Goal: Task Accomplishment & Management: Manage account settings

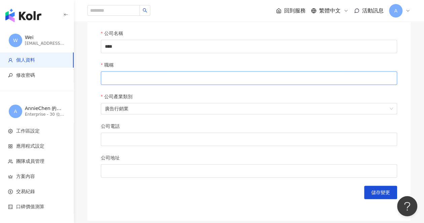
click at [137, 75] on input "職稱" at bounding box center [249, 77] width 296 height 13
type input "*"
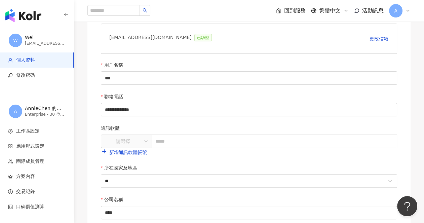
scroll to position [101, 0]
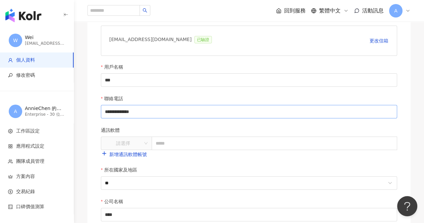
type input "**"
drag, startPoint x: 160, startPoint y: 111, endPoint x: 58, endPoint y: 109, distance: 102.6
click at [58, 109] on div "**********" at bounding box center [212, 181] width 424 height 564
type input "**********"
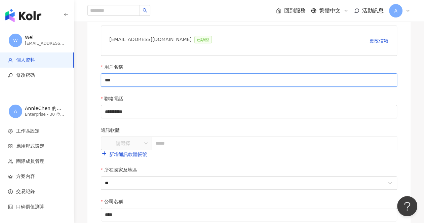
drag, startPoint x: 124, startPoint y: 80, endPoint x: 78, endPoint y: 78, distance: 46.4
click at [78, 78] on div "**********" at bounding box center [249, 161] width 350 height 455
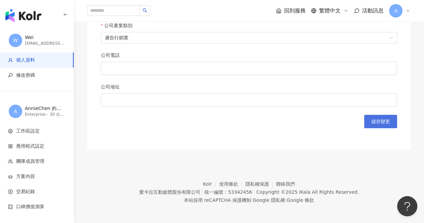
type input "***"
click at [382, 119] on span "儲存變更" at bounding box center [380, 121] width 19 height 5
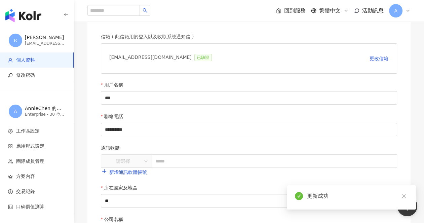
scroll to position [71, 0]
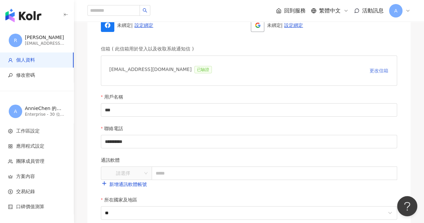
click at [383, 70] on span "更改信箱" at bounding box center [379, 70] width 19 height 5
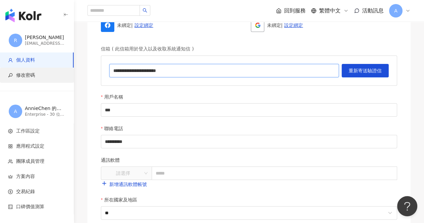
drag, startPoint x: 44, startPoint y: 70, endPoint x: 20, endPoint y: 70, distance: 24.2
click at [20, 70] on div "**********" at bounding box center [212, 211] width 424 height 564
paste input "text"
type input "*"
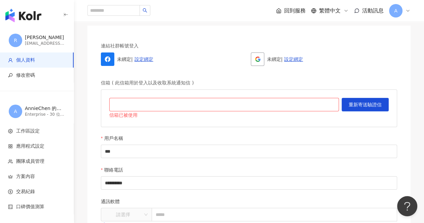
scroll to position [37, 0]
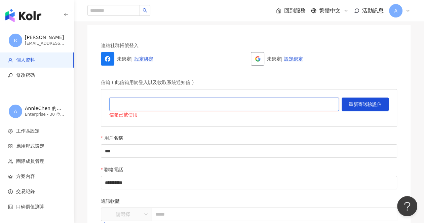
click at [216, 106] on input "text" at bounding box center [224, 104] width 230 height 13
click at [170, 104] on input "text" at bounding box center [224, 104] width 230 height 13
paste input "**********"
type input "**********"
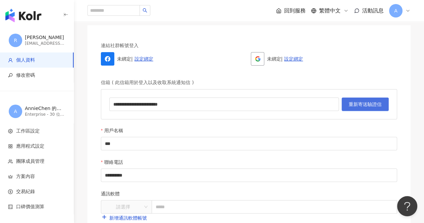
click at [365, 105] on span "重新寄送驗證信" at bounding box center [365, 104] width 33 height 5
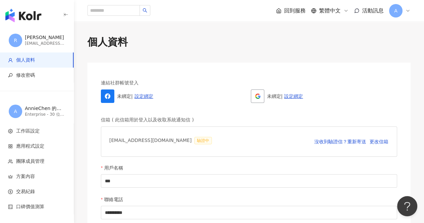
click at [407, 9] on icon at bounding box center [407, 10] width 5 height 5
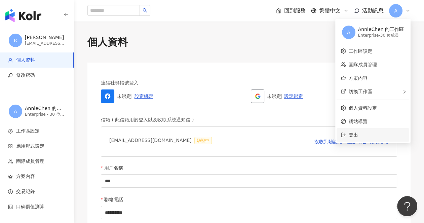
click at [352, 137] on span "登出" at bounding box center [353, 134] width 9 height 5
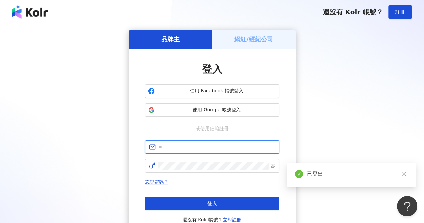
type input "**********"
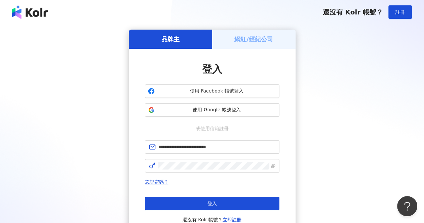
click at [317, 116] on div "**********" at bounding box center [212, 134] width 408 height 208
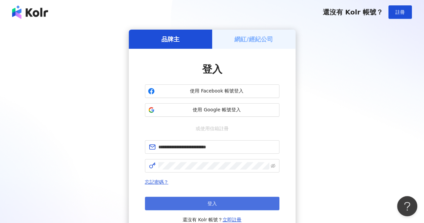
click at [208, 204] on span "登入" at bounding box center [212, 203] width 9 height 5
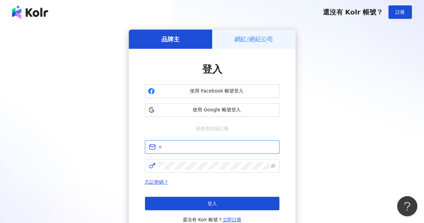
type input "**********"
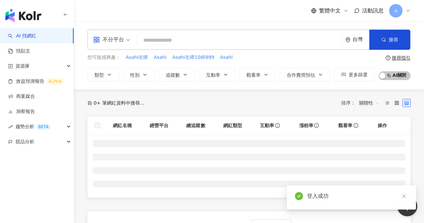
click at [409, 9] on icon at bounding box center [407, 10] width 5 height 5
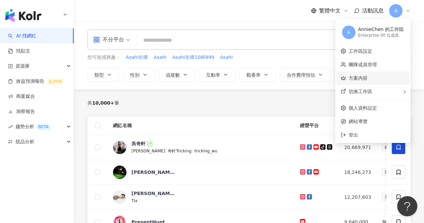
click at [366, 75] on link "方案內容" at bounding box center [358, 77] width 19 height 5
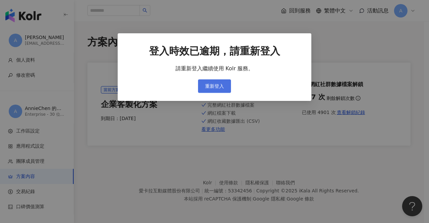
click at [214, 84] on span "重新登入" at bounding box center [214, 85] width 19 height 5
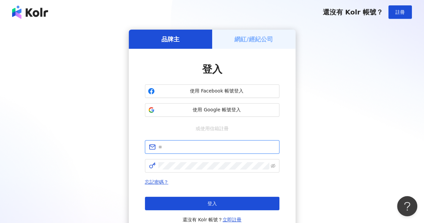
type input "**********"
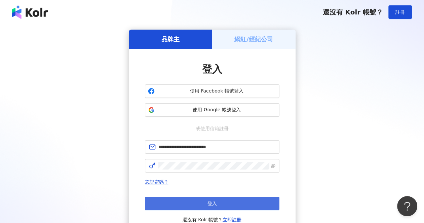
click at [192, 202] on button "登入" at bounding box center [212, 203] width 135 height 13
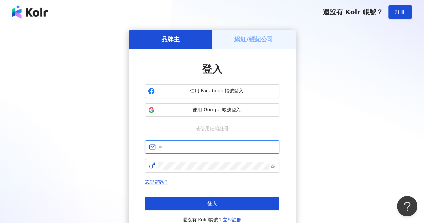
type input "**********"
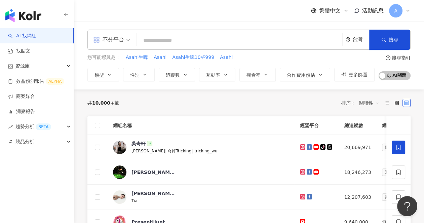
click at [408, 10] on icon at bounding box center [407, 10] width 5 height 5
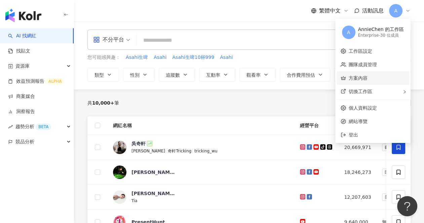
click at [366, 75] on link "方案內容" at bounding box center [358, 77] width 19 height 5
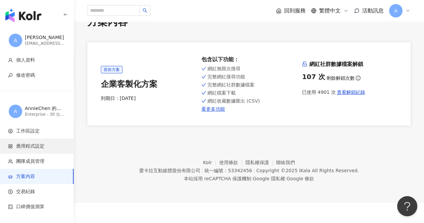
scroll to position [31, 0]
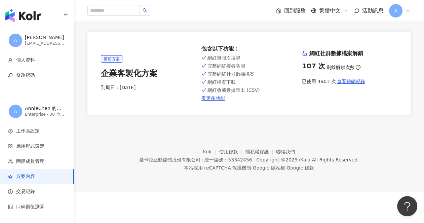
click at [37, 19] on img "button" at bounding box center [23, 15] width 36 height 13
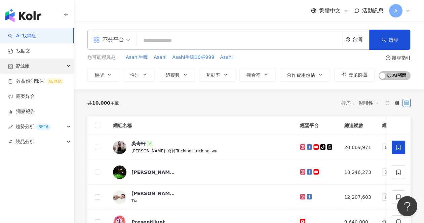
click at [24, 65] on span "資源庫" at bounding box center [22, 66] width 14 height 15
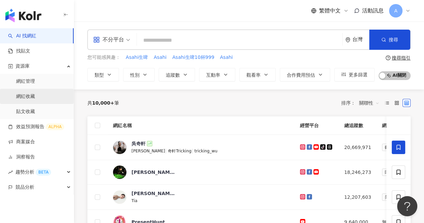
click at [32, 98] on link "網紅收藏" at bounding box center [25, 96] width 19 height 7
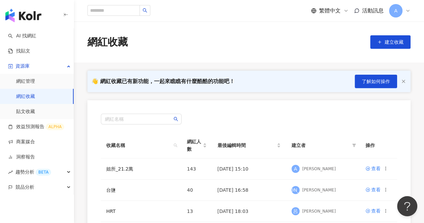
scroll to position [67, 0]
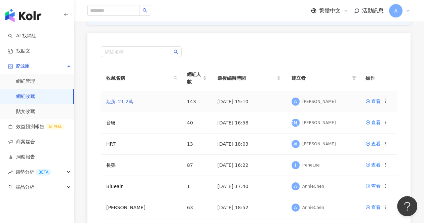
click at [119, 103] on link "姐所_21.2萬" at bounding box center [119, 101] width 27 height 5
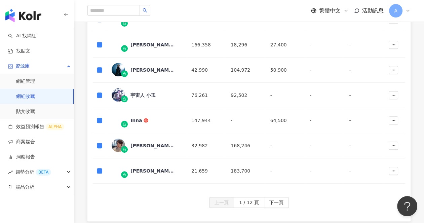
scroll to position [303, 0]
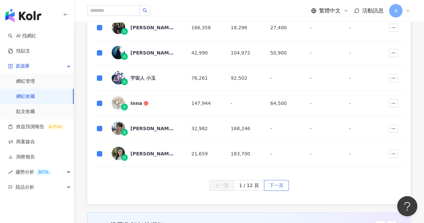
click at [271, 185] on span "下一頁" at bounding box center [276, 185] width 14 height 11
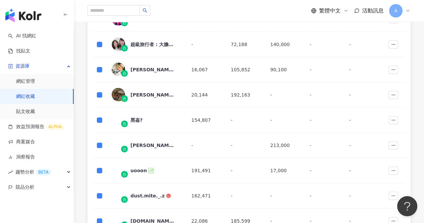
scroll to position [370, 0]
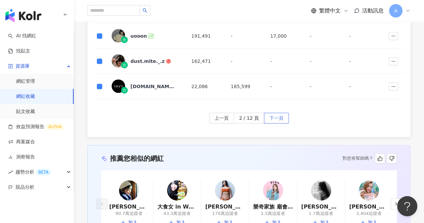
click at [278, 116] on span "下一頁" at bounding box center [276, 118] width 14 height 11
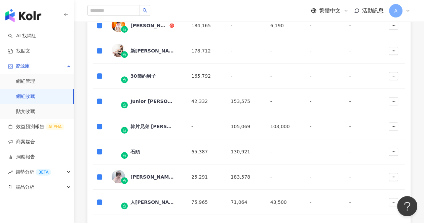
scroll to position [336, 0]
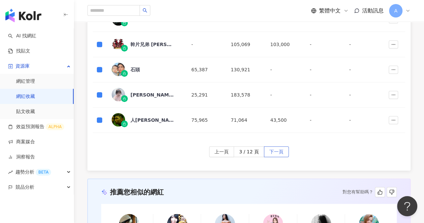
click at [274, 153] on span "下一頁" at bounding box center [276, 152] width 14 height 11
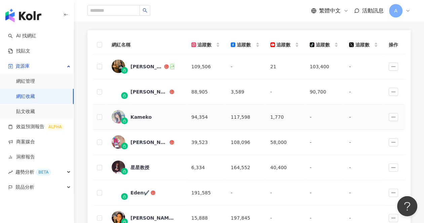
scroll to position [67, 0]
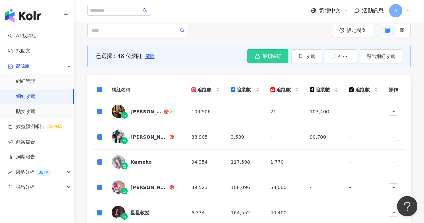
click at [258, 54] on icon "button" at bounding box center [257, 55] width 5 height 5
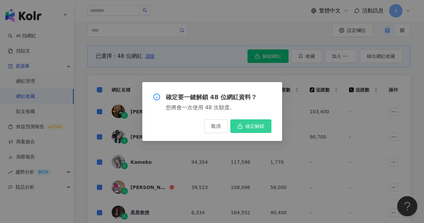
click at [258, 122] on button "確定解鎖" at bounding box center [250, 125] width 41 height 13
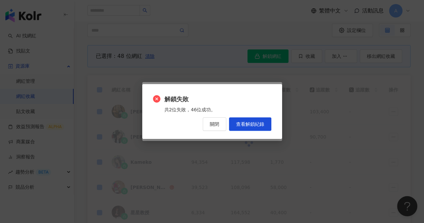
click at [218, 126] on span "關閉" at bounding box center [214, 123] width 9 height 5
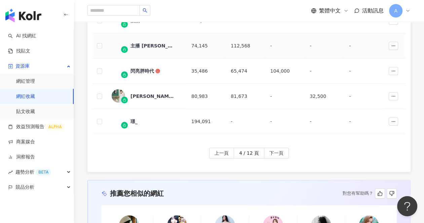
scroll to position [336, 0]
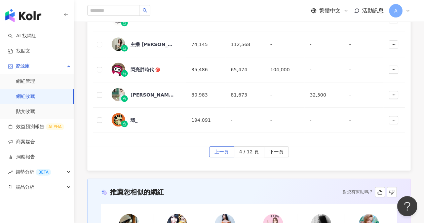
click at [220, 151] on span "上一頁" at bounding box center [222, 152] width 14 height 11
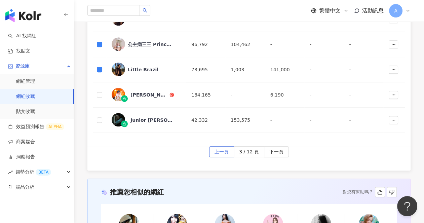
click at [228, 154] on span "上一頁" at bounding box center [222, 152] width 14 height 11
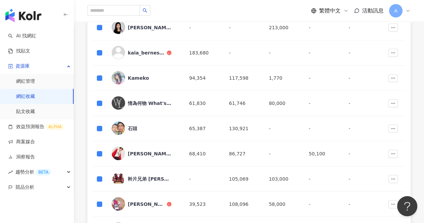
scroll to position [370, 0]
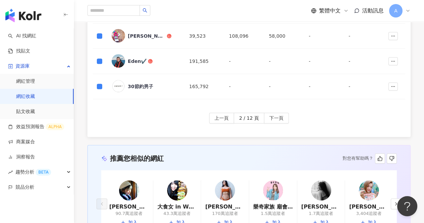
click at [219, 120] on span "上一頁" at bounding box center [222, 118] width 14 height 11
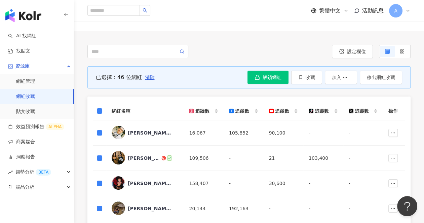
scroll to position [34, 0]
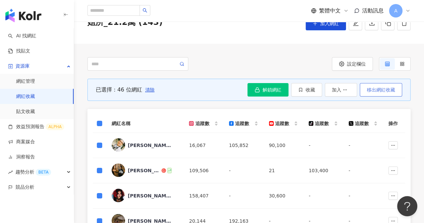
click at [393, 89] on span "移出網紅收藏" at bounding box center [381, 89] width 28 height 5
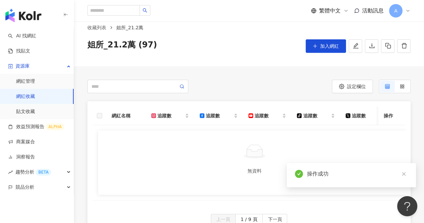
scroll to position [0, 0]
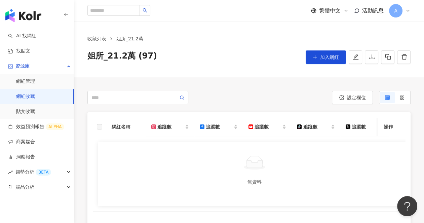
click at [410, 10] on icon at bounding box center [407, 10] width 5 height 5
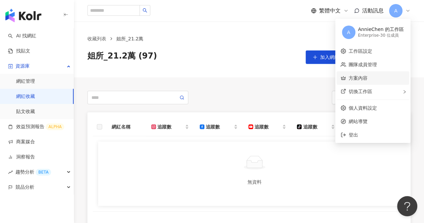
click at [363, 81] on link "方案內容" at bounding box center [358, 77] width 19 height 5
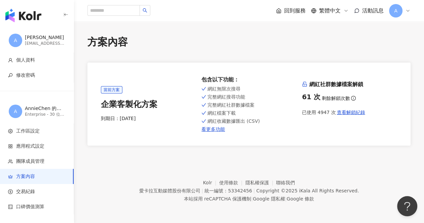
click at [28, 12] on img "button" at bounding box center [23, 15] width 36 height 13
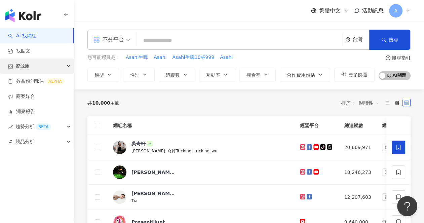
click at [43, 66] on div "資源庫" at bounding box center [37, 66] width 74 height 15
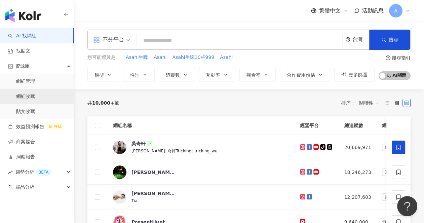
click at [31, 97] on link "網紅收藏" at bounding box center [25, 96] width 19 height 7
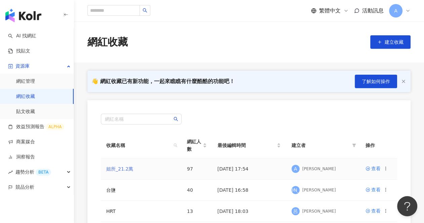
click at [113, 167] on link "姐所_21.2萬" at bounding box center [119, 168] width 27 height 5
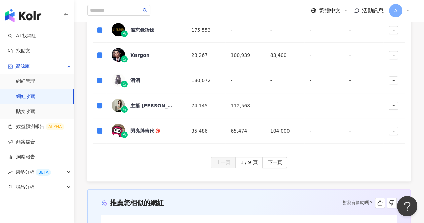
scroll to position [336, 0]
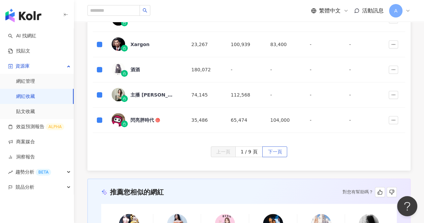
click at [275, 153] on span "下一頁" at bounding box center [275, 152] width 14 height 11
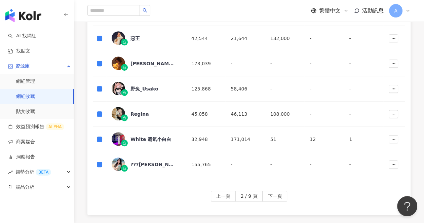
scroll to position [303, 0]
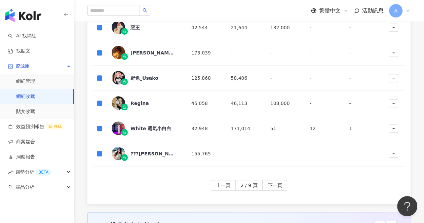
click at [274, 185] on span "下一頁" at bounding box center [275, 185] width 14 height 11
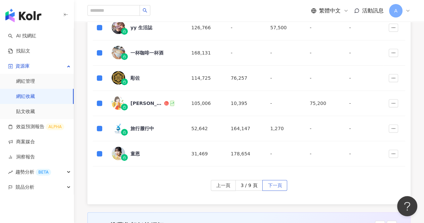
click at [276, 184] on span "下一頁" at bounding box center [275, 185] width 14 height 11
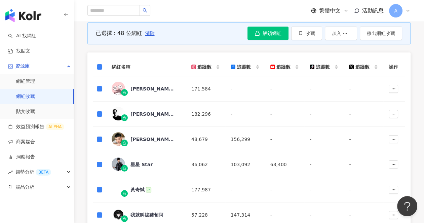
scroll to position [34, 0]
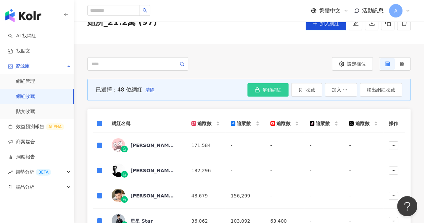
click at [268, 90] on span "解鎖網紅" at bounding box center [272, 89] width 19 height 5
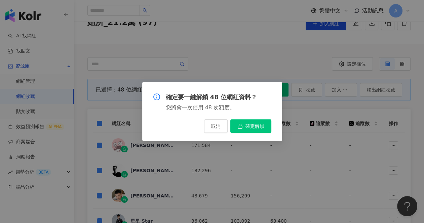
click at [261, 90] on div "確定要一鍵解鎖 48 位網紅資料？ 您將會一次使用 48 次額度。 取消 確定解鎖" at bounding box center [212, 111] width 140 height 59
click at [258, 126] on span "確定解鎖" at bounding box center [255, 125] width 19 height 5
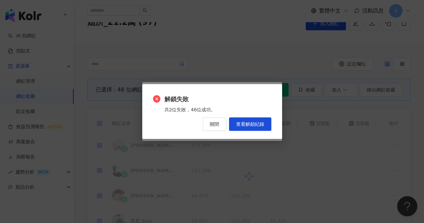
click at [217, 128] on button "關閉" at bounding box center [215, 123] width 24 height 13
click at [217, 124] on div "確定要一鍵解鎖 48 位網紅資料？ 您將會一次使用 48 次額度。 取消 確定解鎖" at bounding box center [212, 111] width 424 height 223
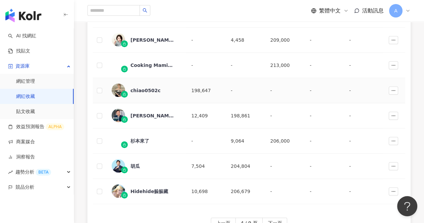
scroll to position [336, 0]
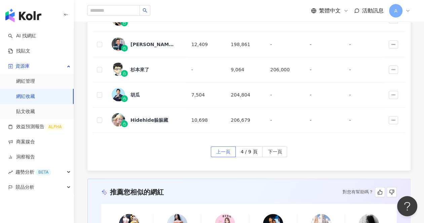
click at [220, 150] on span "上一頁" at bounding box center [223, 152] width 14 height 11
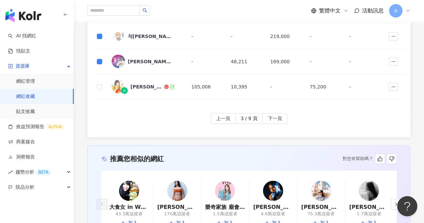
scroll to position [370, 0]
click at [225, 118] on span "上一頁" at bounding box center [223, 118] width 14 height 11
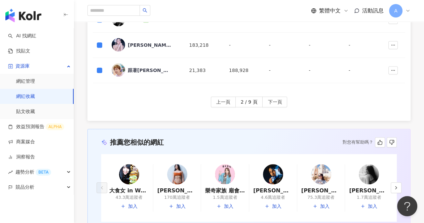
scroll to position [437, 0]
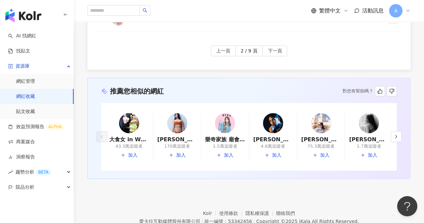
drag, startPoint x: 223, startPoint y: 49, endPoint x: 352, endPoint y: 79, distance: 132.5
click at [223, 49] on span "上一頁" at bounding box center [223, 51] width 14 height 11
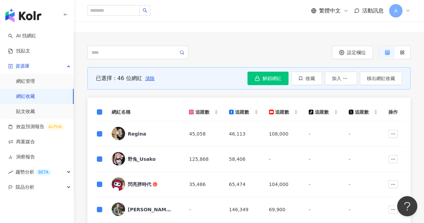
scroll to position [34, 0]
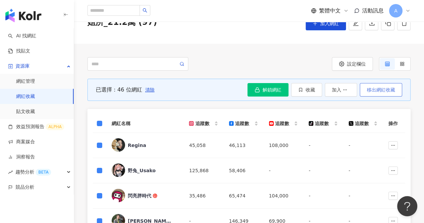
click at [382, 92] on span "移出網紅收藏" at bounding box center [381, 89] width 28 height 5
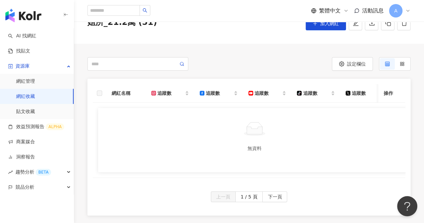
click at [274, 56] on div "設定欄位 TGOP 這群人極短片 總追蹤數 ： 214,000 [PERSON_NAME] 美食 · 食譜 總追蹤數 ： 214,183 阿財R墨鏡哥の小夥伴…" at bounding box center [249, 184] width 350 height 281
